Goal: Information Seeking & Learning: Learn about a topic

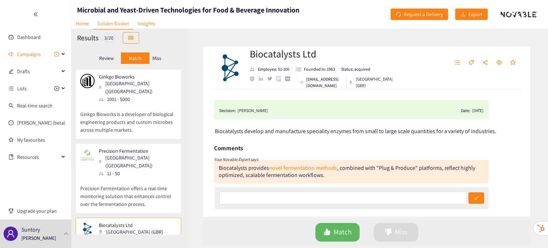
scroll to position [33, 0]
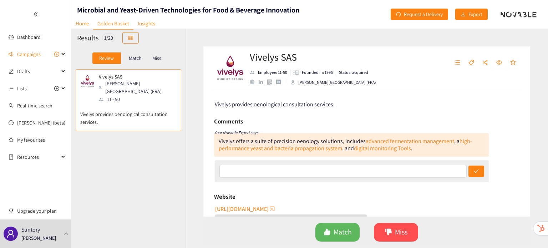
click at [134, 62] on div "Match" at bounding box center [135, 57] width 29 height 11
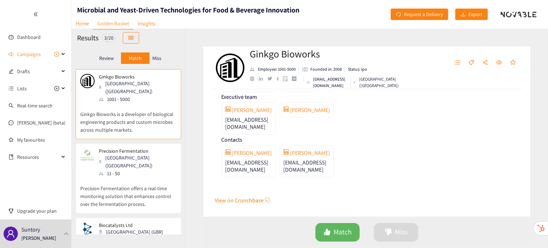
scroll to position [33, 0]
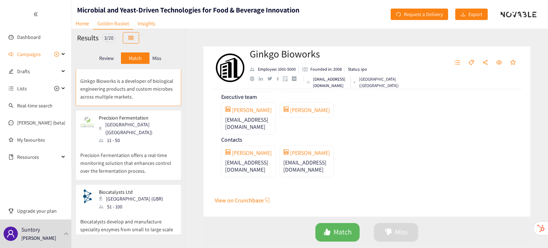
click at [139, 189] on div "Biocatalysts Ltd [GEOGRAPHIC_DATA] (GBR) 51 - 100" at bounding box center [128, 199] width 96 height 21
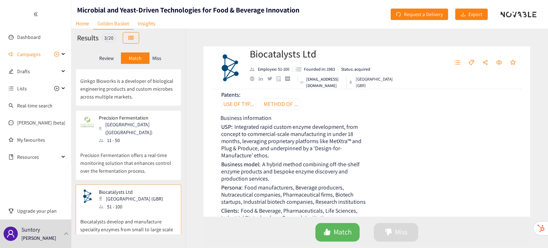
scroll to position [421, 0]
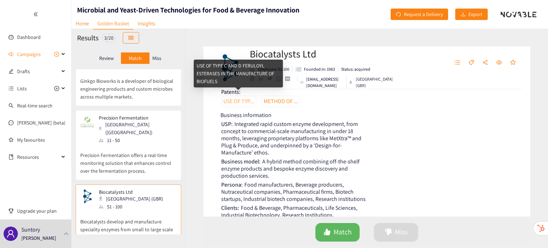
click at [236, 101] on link "USE OF TYP..." at bounding box center [238, 101] width 35 height 11
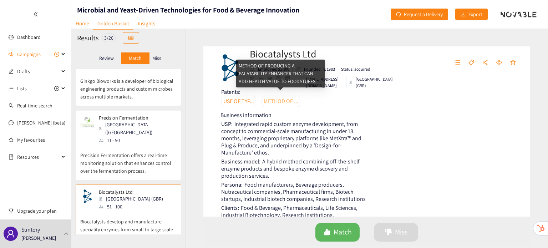
click at [289, 103] on link "METHOD OF ..." at bounding box center [281, 101] width 39 height 11
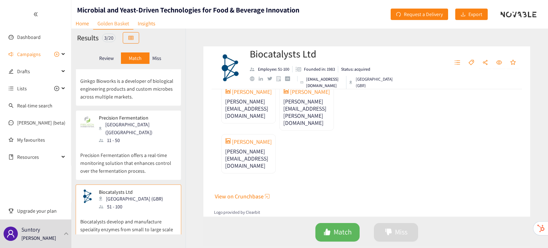
scroll to position [726, 0]
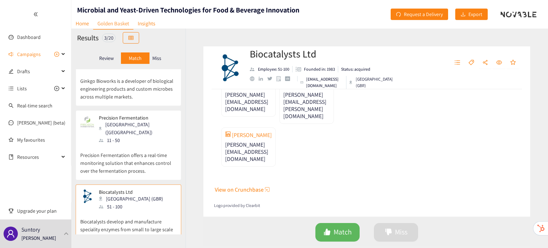
click at [131, 157] on p "Precision Fermentation offers a real-time monitoring solution that enhances con…" at bounding box center [128, 159] width 96 height 31
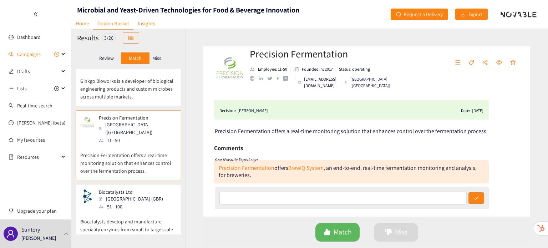
scroll to position [0, 0]
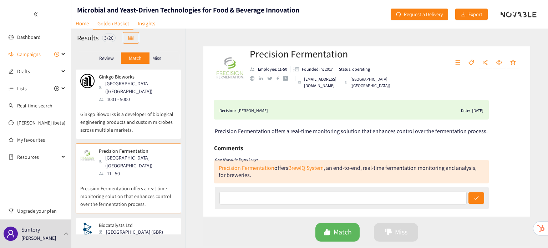
click at [146, 116] on p "Ginkgo Bioworks is a developer of biological engineering products and custom mi…" at bounding box center [128, 118] width 96 height 31
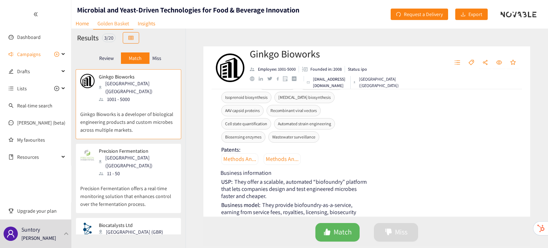
scroll to position [443, 0]
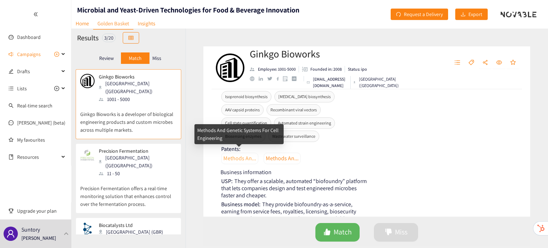
click at [243, 157] on link "Methods An..." at bounding box center [239, 158] width 37 height 11
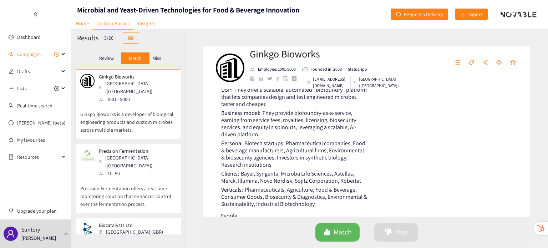
scroll to position [192, 0]
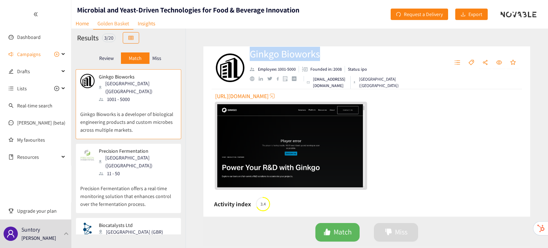
drag, startPoint x: 249, startPoint y: 55, endPoint x: 323, endPoint y: 55, distance: 73.5
click at [323, 55] on div "Ginkgo Bioworks Employee: 1001-5000 Founded in: 2008 Status: ipo [EMAIL_ADDRESS…" at bounding box center [366, 67] width 327 height 43
copy h2 "Ginkgo Bioworks"
click at [145, 222] on div "Biocatalysts Ltd [GEOGRAPHIC_DATA] (GBR) 51 - 100" at bounding box center [128, 232] width 96 height 21
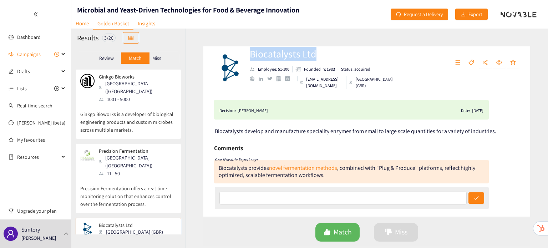
drag, startPoint x: 315, startPoint y: 56, endPoint x: 249, endPoint y: 60, distance: 66.2
click at [249, 60] on div "Biocatalysts Ltd Employee: 51-100 Founded in: 1983 Status: acquired [EMAIL_ADDR…" at bounding box center [305, 67] width 183 height 21
copy h2 "Biocatalysts Ltd"
